Goal: Information Seeking & Learning: Learn about a topic

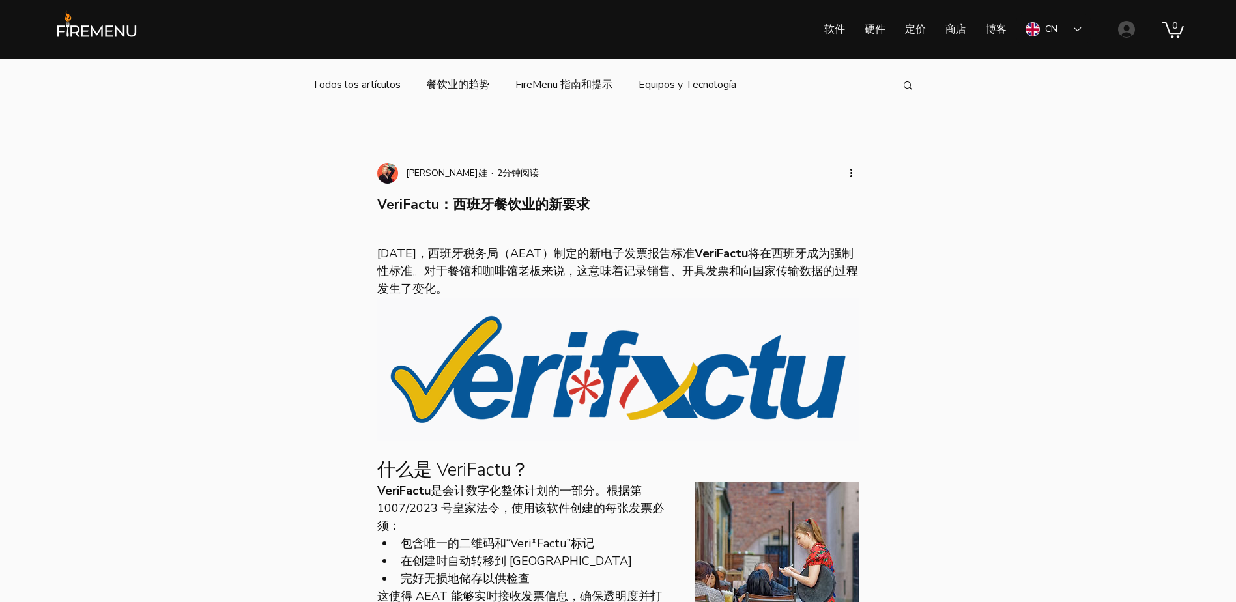
click at [96, 36] on img at bounding box center [96, 29] width 89 height 38
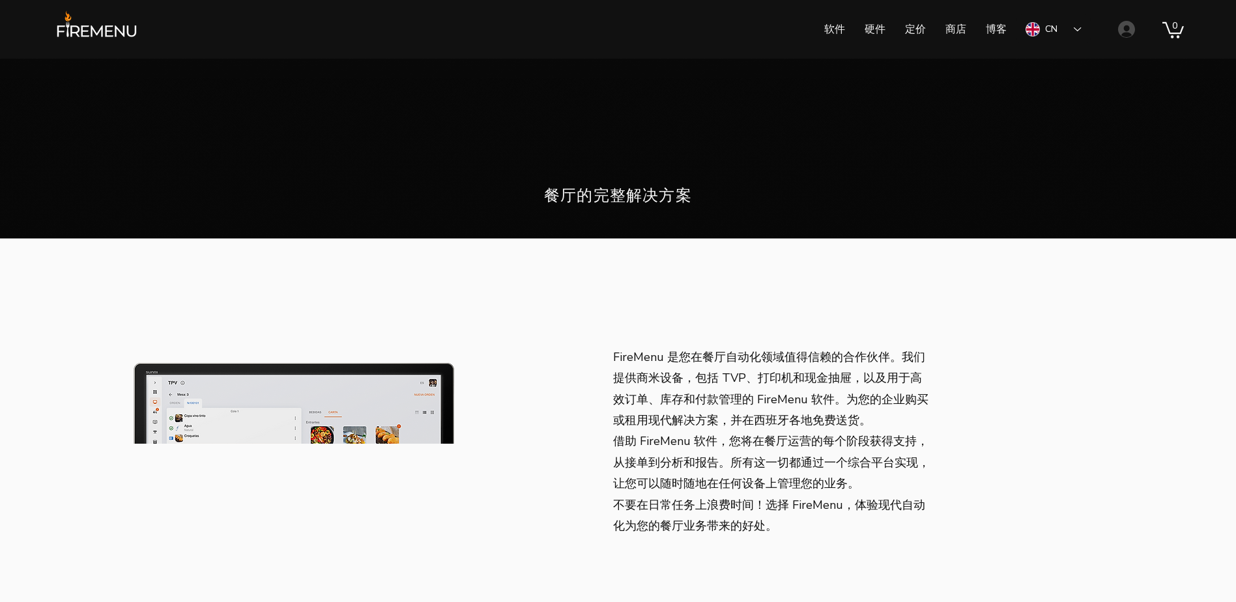
scroll to position [156, 0]
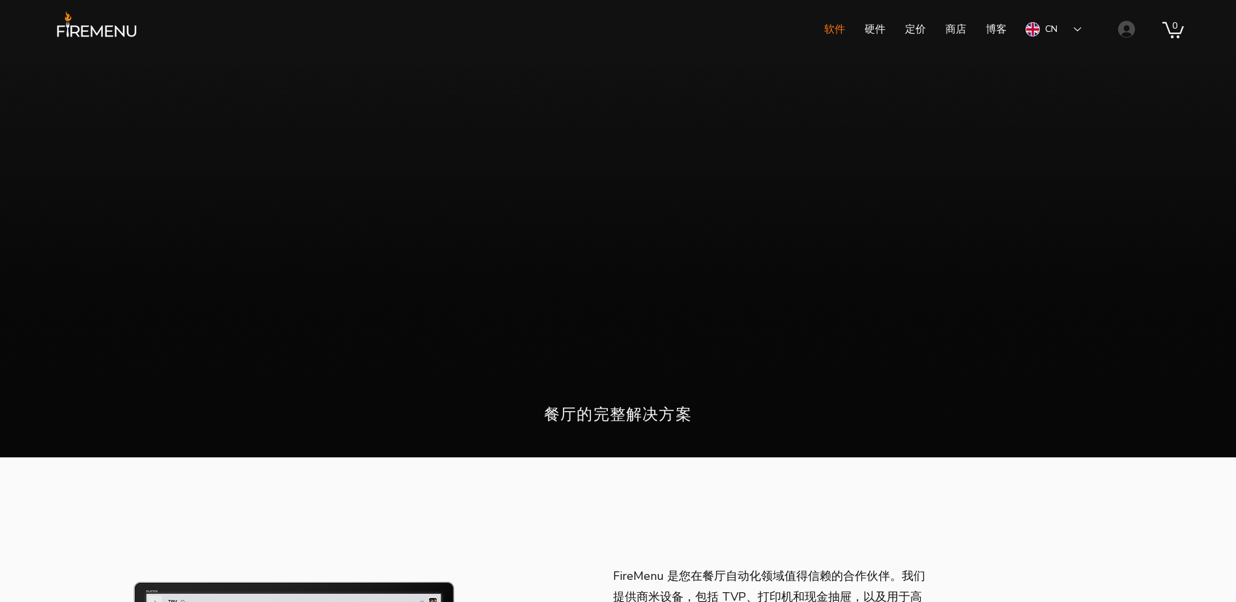
click at [835, 30] on p "软件" at bounding box center [834, 29] width 34 height 33
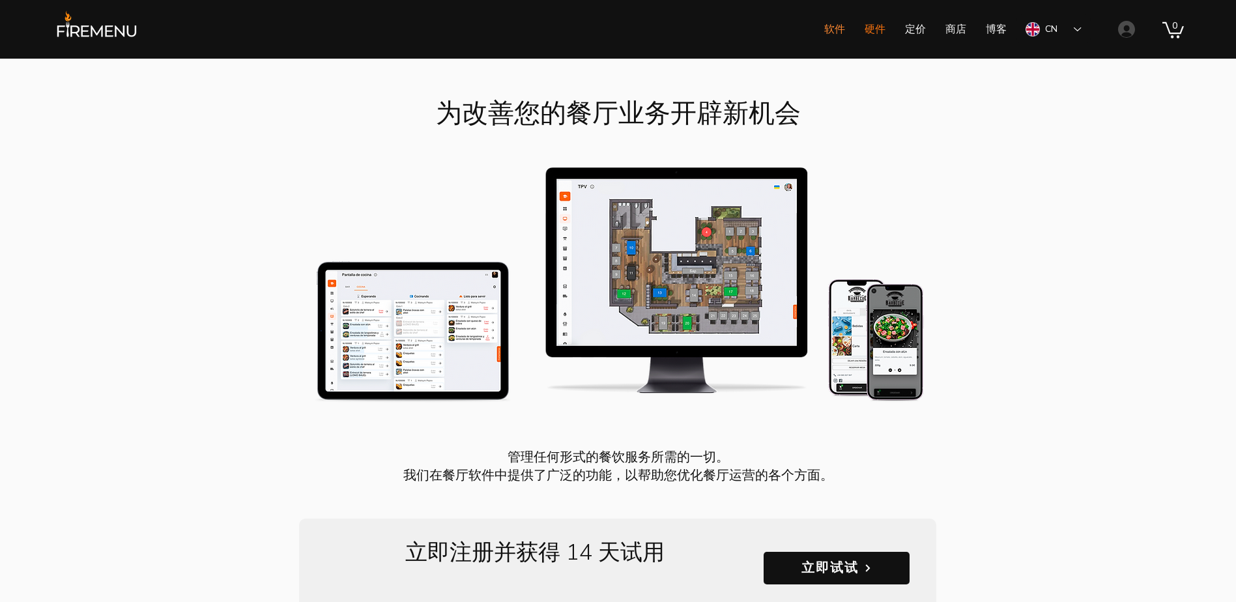
click at [865, 28] on p "硬件" at bounding box center [875, 29] width 34 height 33
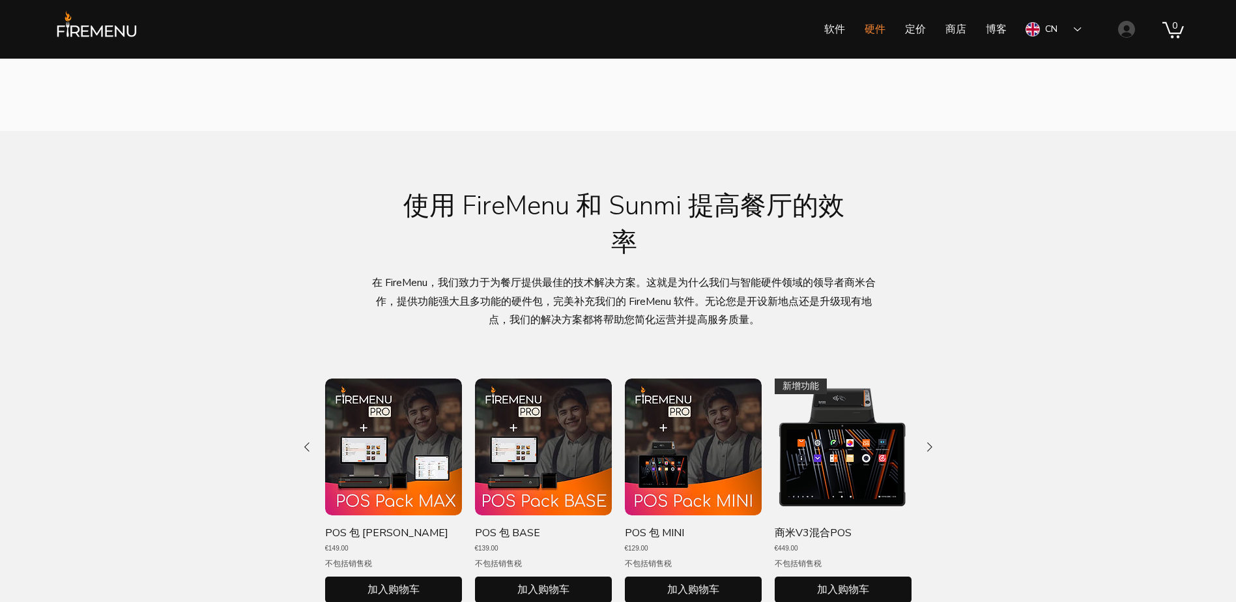
scroll to position [586, 0]
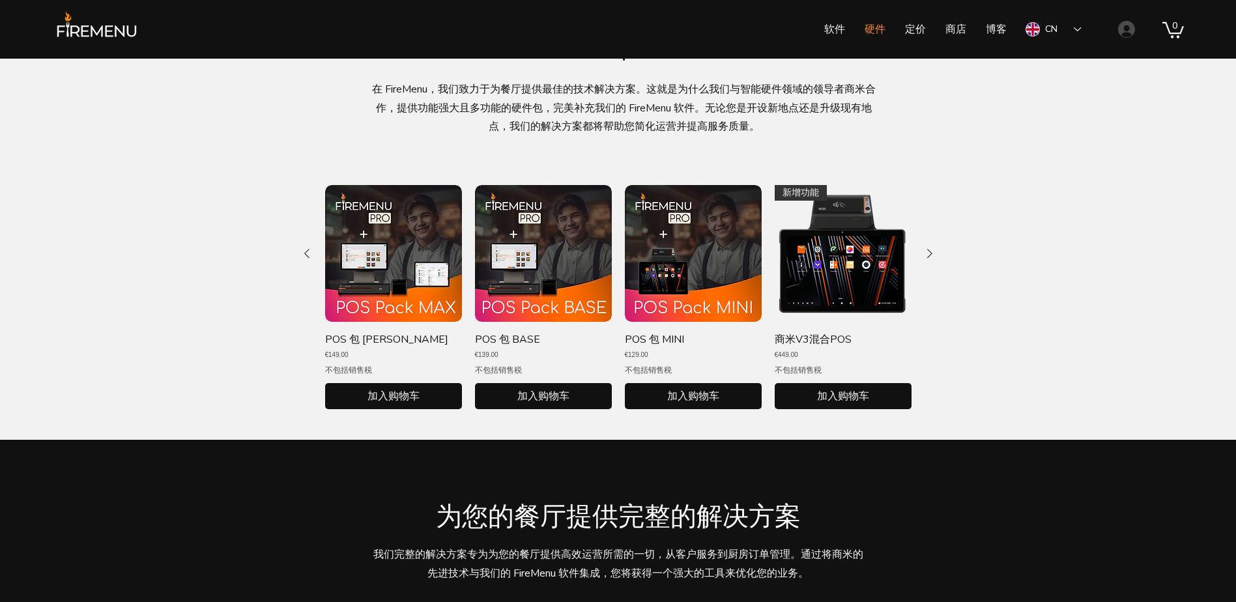
click at [376, 274] on img "POS Pack MAX 图库" at bounding box center [393, 253] width 137 height 137
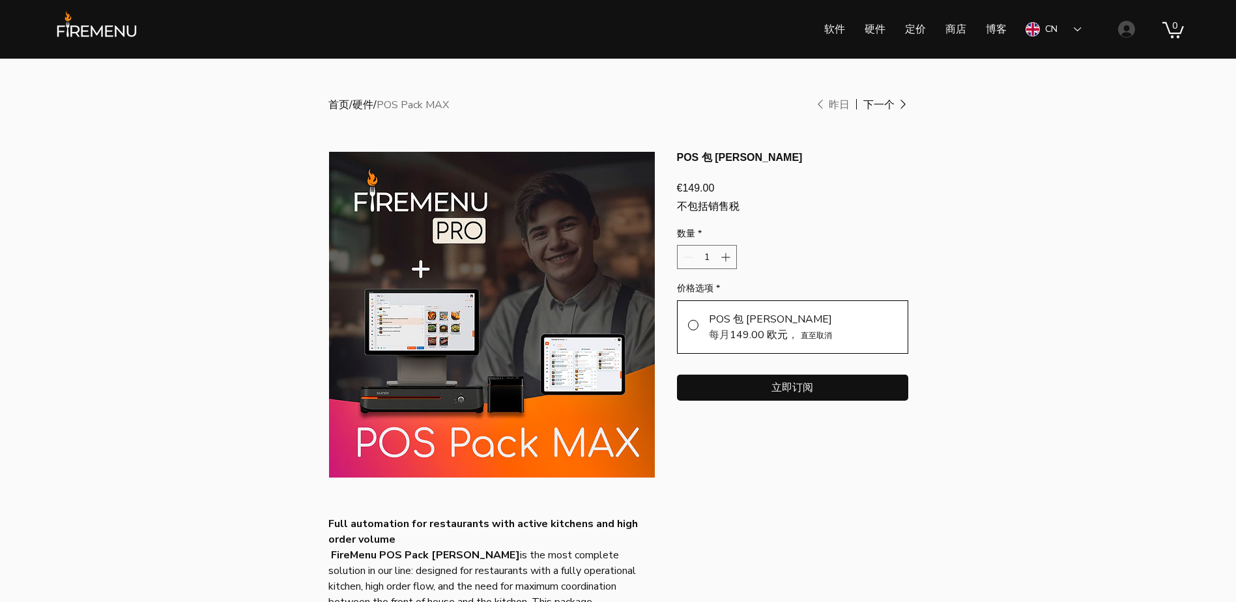
click at [699, 339] on div "POS 包 [PERSON_NAME] 每月 149.00 欧元 ， 直至取消" at bounding box center [792, 326] width 231 height 53
radio input "true"
click at [828, 29] on p "软件" at bounding box center [834, 29] width 34 height 33
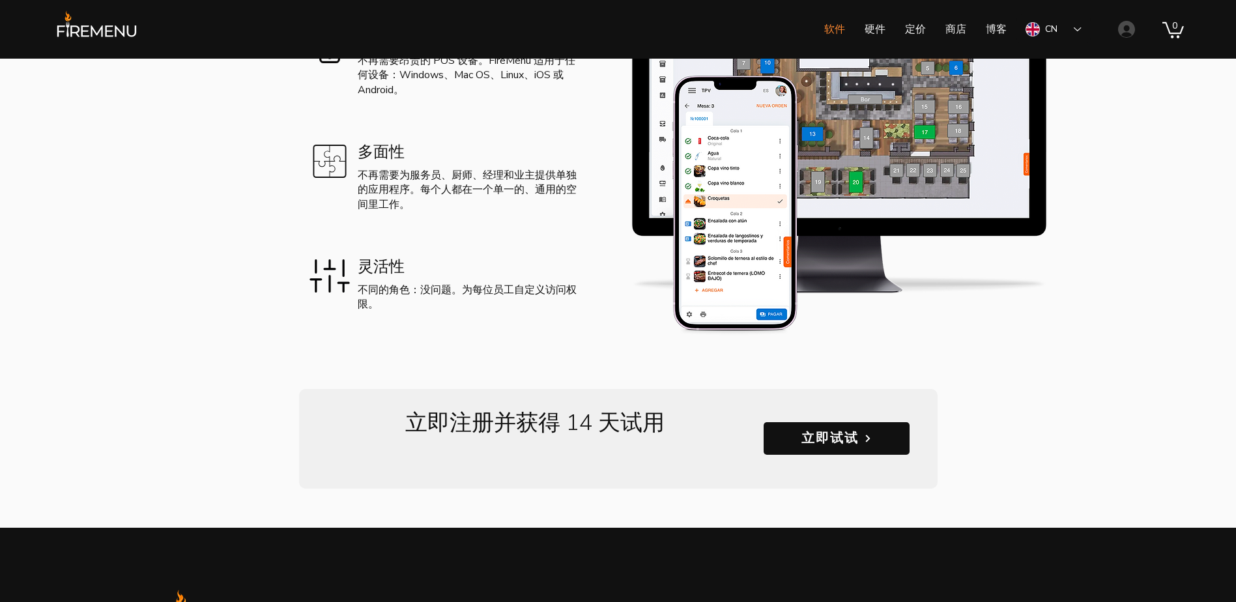
scroll to position [1796, 0]
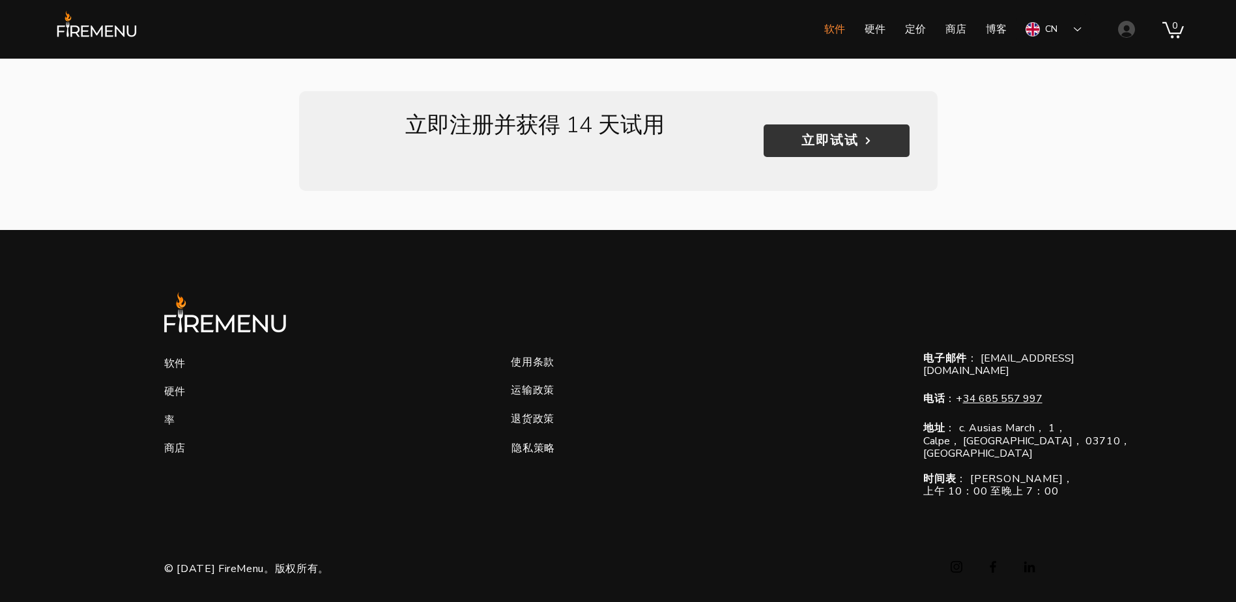
click at [813, 144] on span "立即试试" at bounding box center [829, 141] width 57 height 18
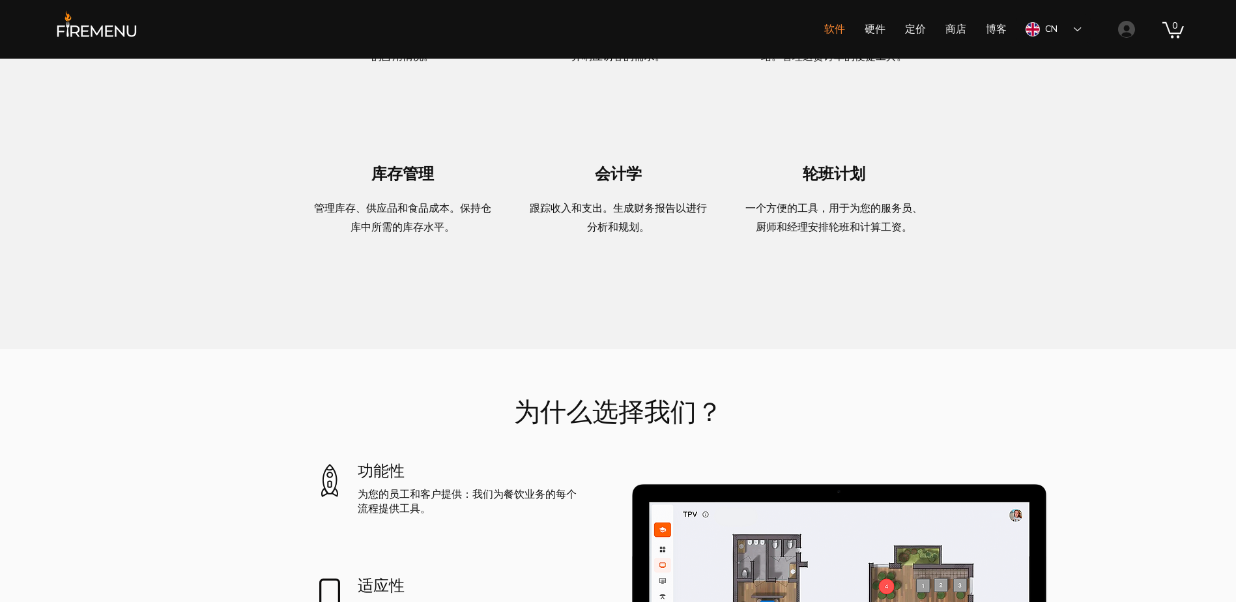
scroll to position [949, 0]
click at [922, 31] on p "定价" at bounding box center [915, 29] width 34 height 33
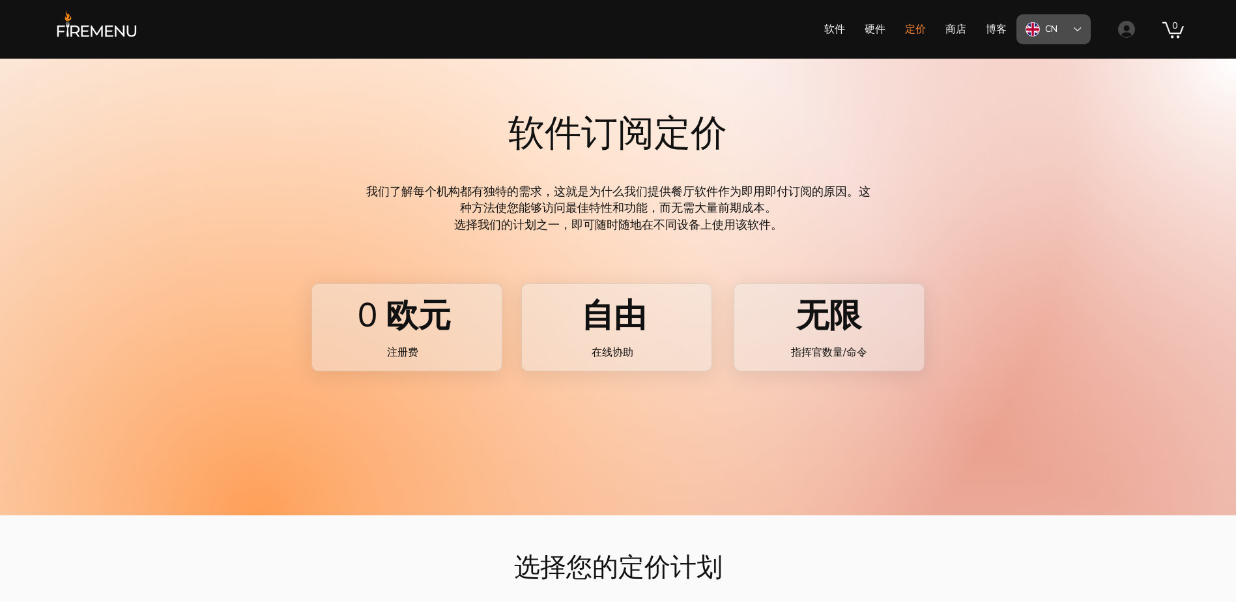
click at [1056, 23] on div "CN" at bounding box center [1051, 29] width 12 height 13
click at [1048, 62] on div "ES" at bounding box center [1050, 59] width 11 height 13
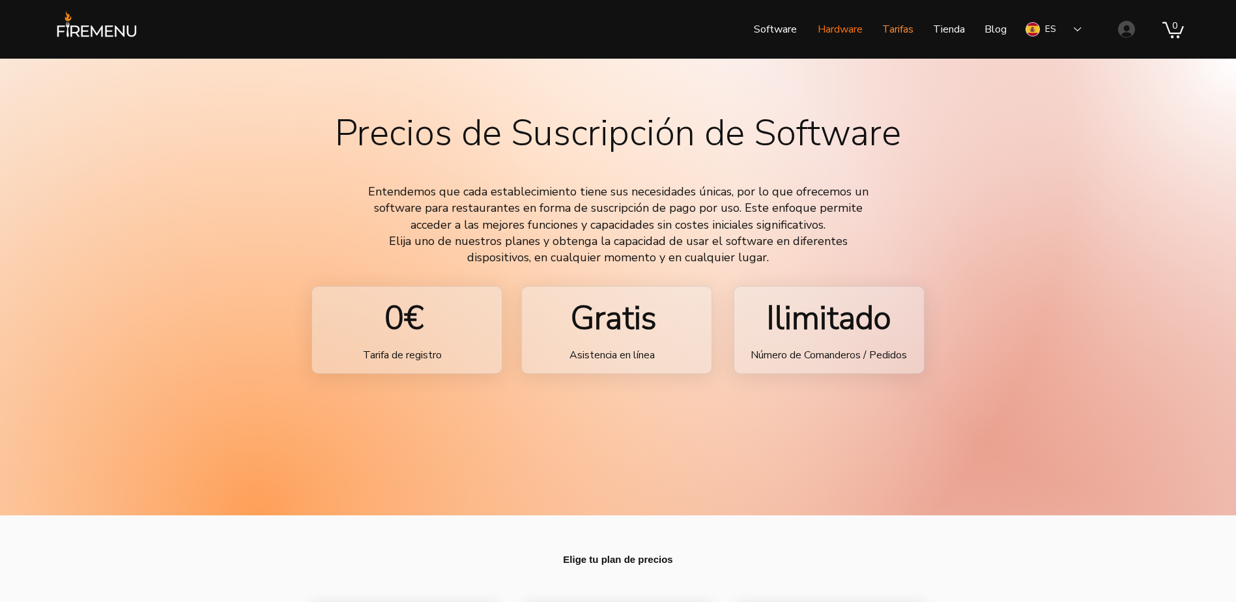
click at [840, 29] on p "Hardware" at bounding box center [840, 29] width 58 height 33
